Goal: Navigation & Orientation: Find specific page/section

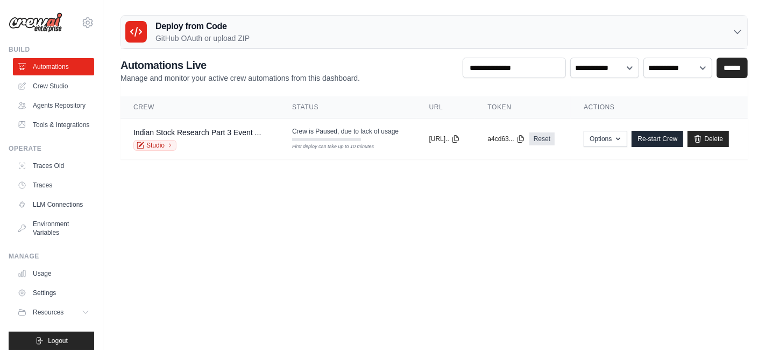
click at [136, 35] on icon at bounding box center [136, 31] width 13 height 13
click at [741, 36] on icon at bounding box center [738, 31] width 11 height 11
click at [36, 88] on link "Crew Studio" at bounding box center [54, 86] width 81 height 17
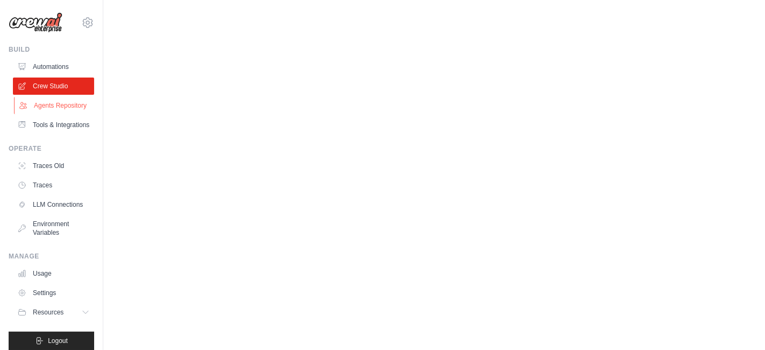
click at [41, 111] on link "Agents Repository" at bounding box center [54, 105] width 81 height 17
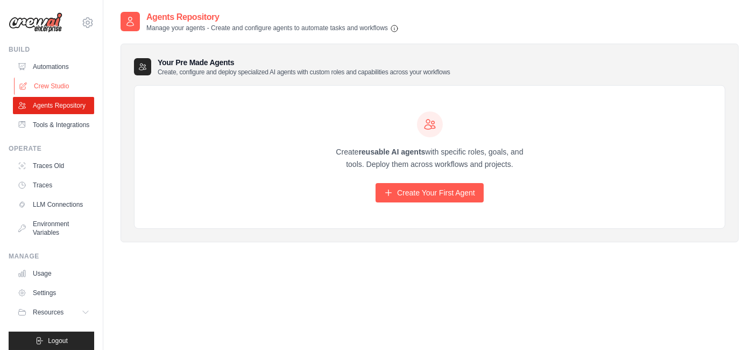
click at [37, 86] on link "Crew Studio" at bounding box center [54, 86] width 81 height 17
